Goal: Information Seeking & Learning: Learn about a topic

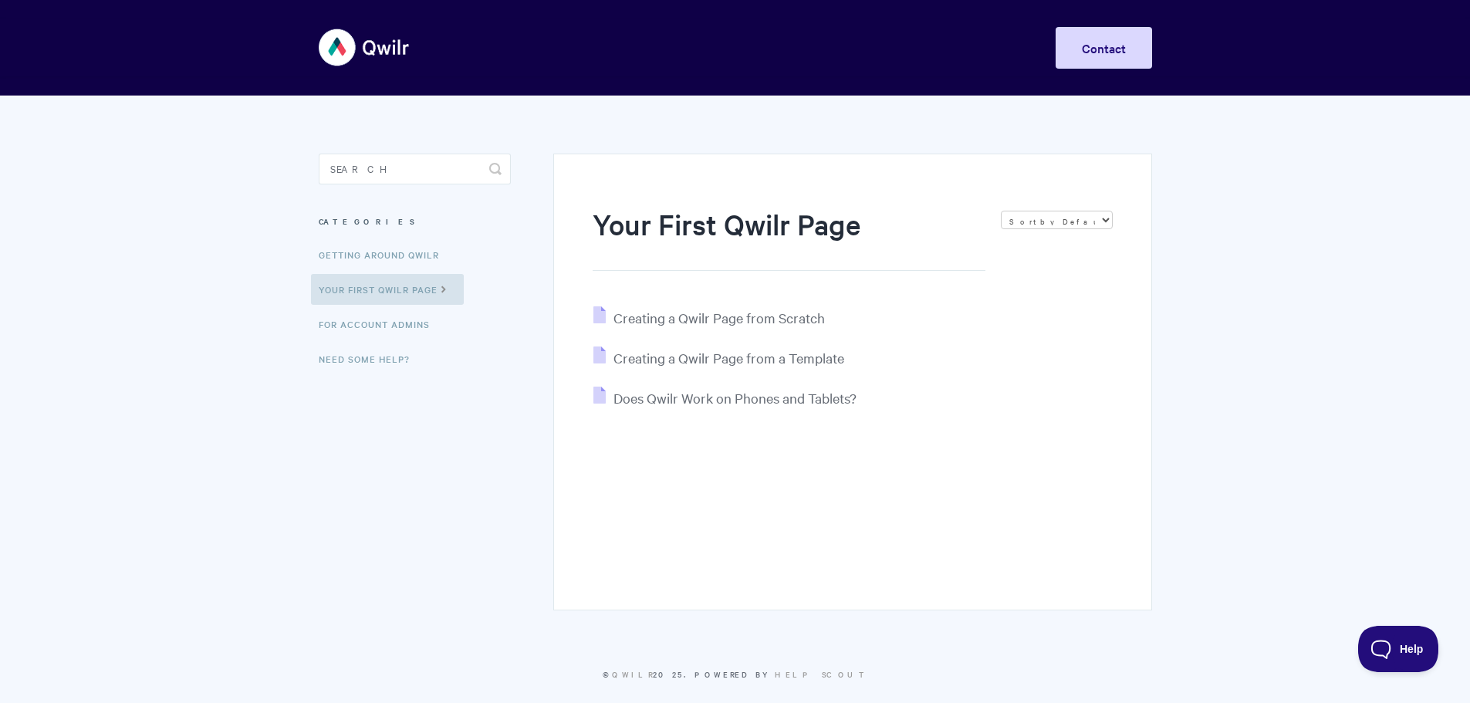
drag, startPoint x: 950, startPoint y: 431, endPoint x: 303, endPoint y: 123, distance: 716.8
click at [305, 124] on section "Your First Qwilr Page Sort by Default Sort A-Z Sort by Popularity Sort by Last …" at bounding box center [735, 408] width 864 height 624
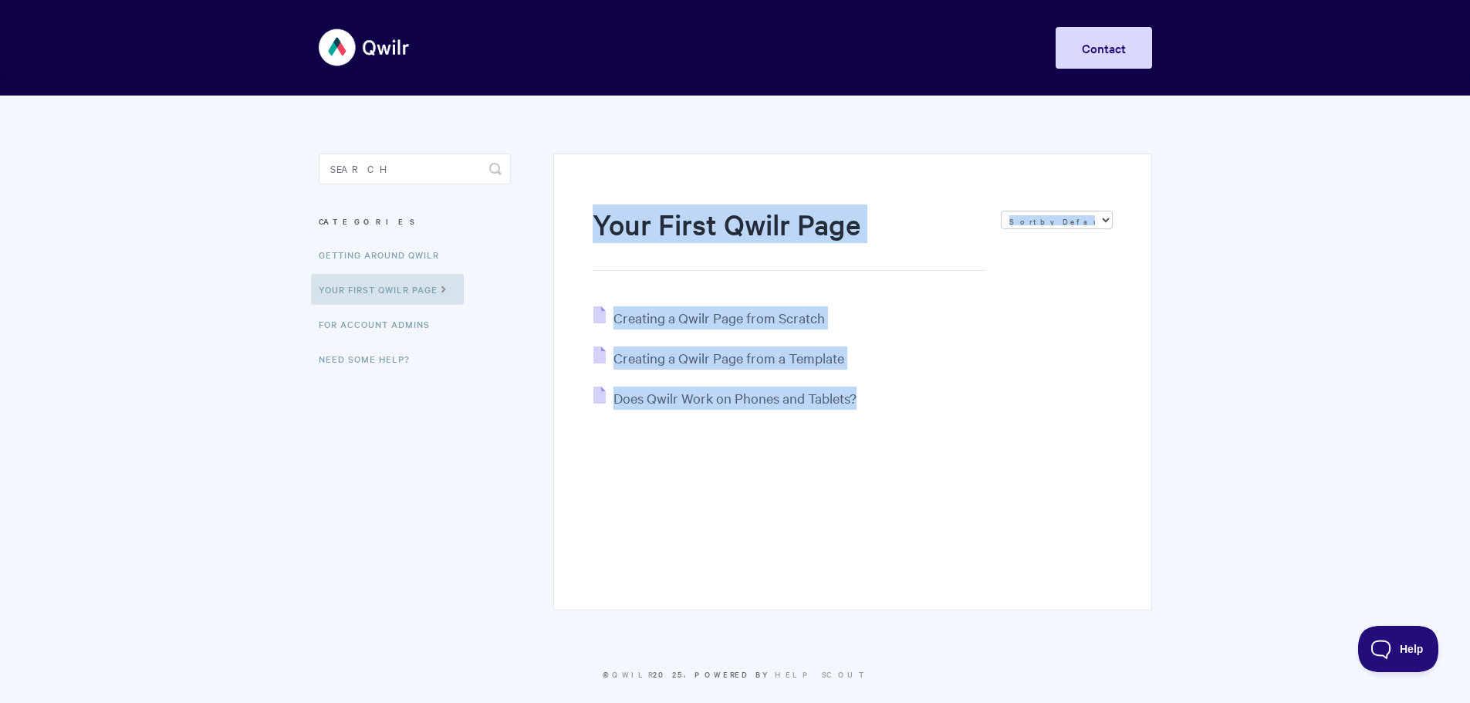
click at [360, 27] on img at bounding box center [365, 48] width 92 height 58
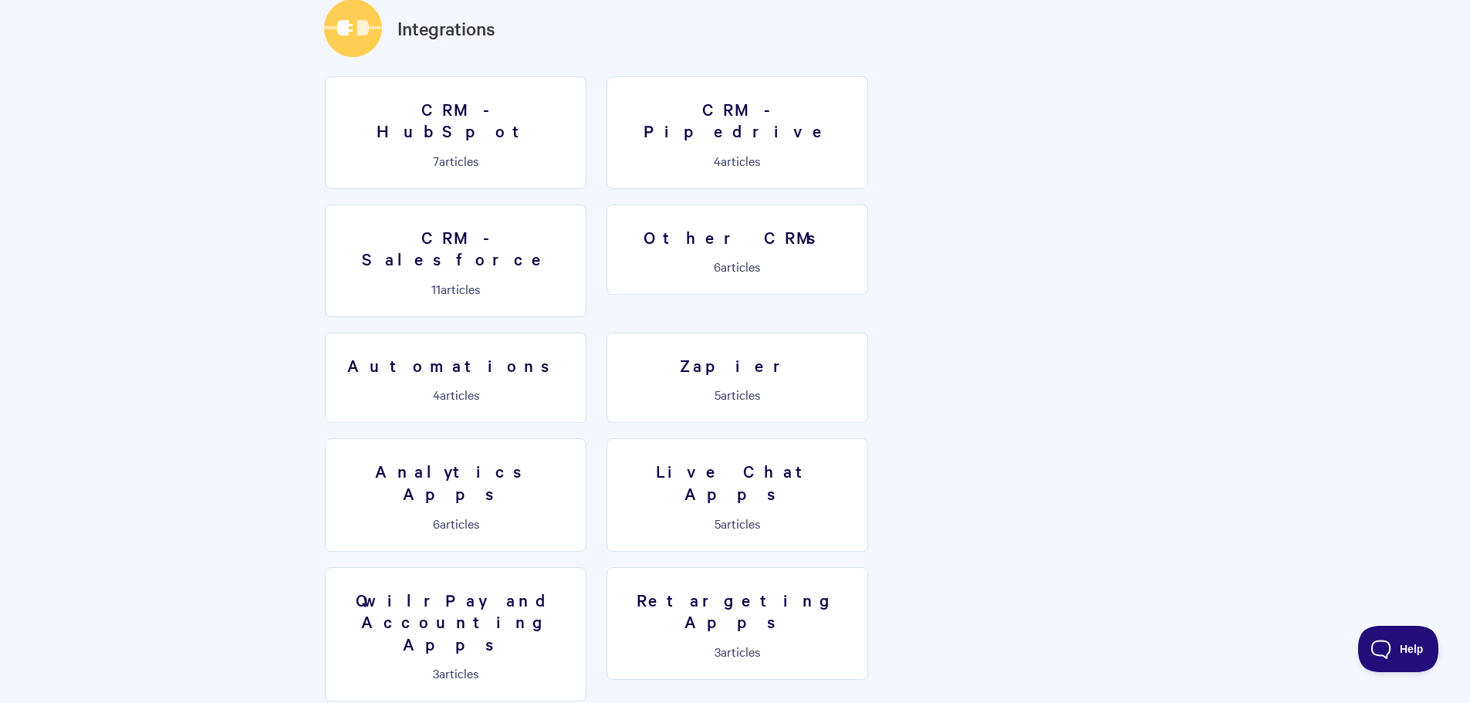
scroll to position [2083, 0]
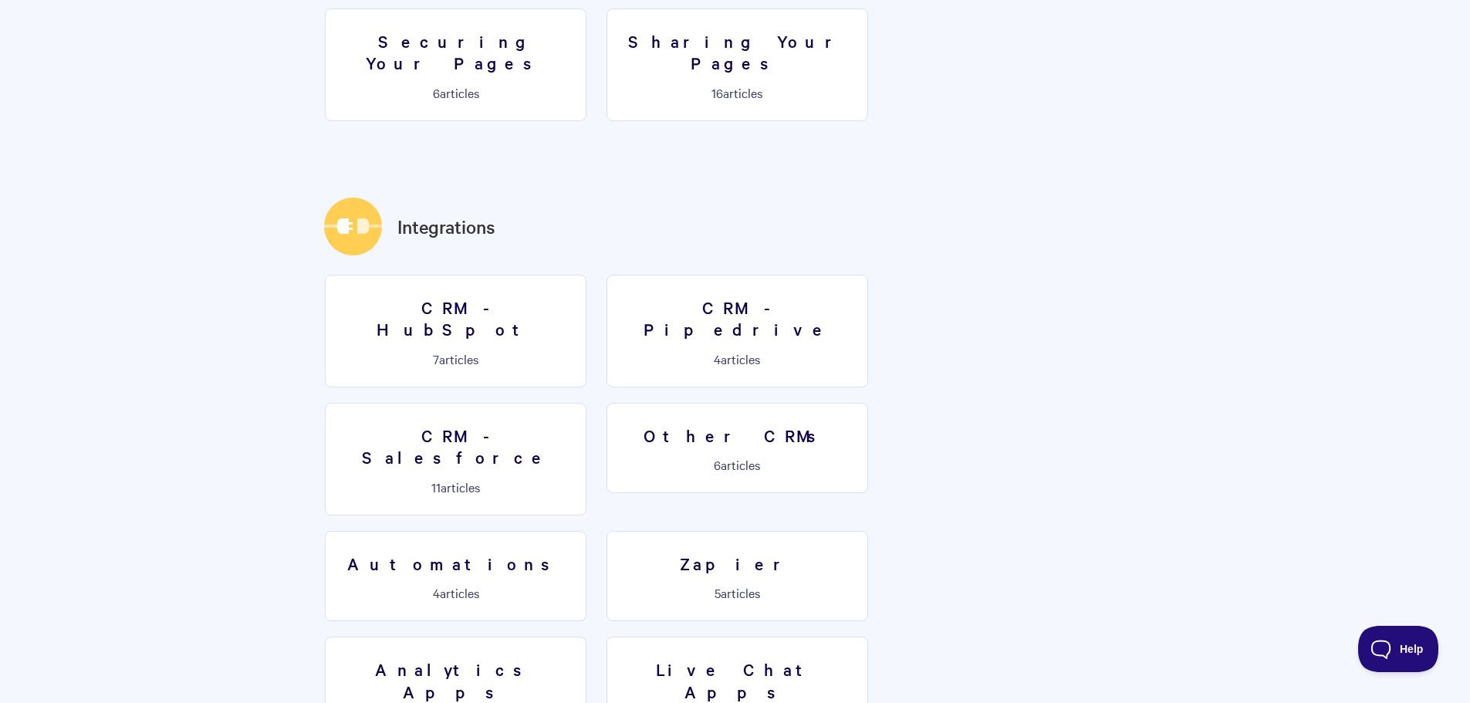
drag, startPoint x: 252, startPoint y: 214, endPoint x: 774, endPoint y: 427, distance: 563.8
